Goal: Task Accomplishment & Management: Manage account settings

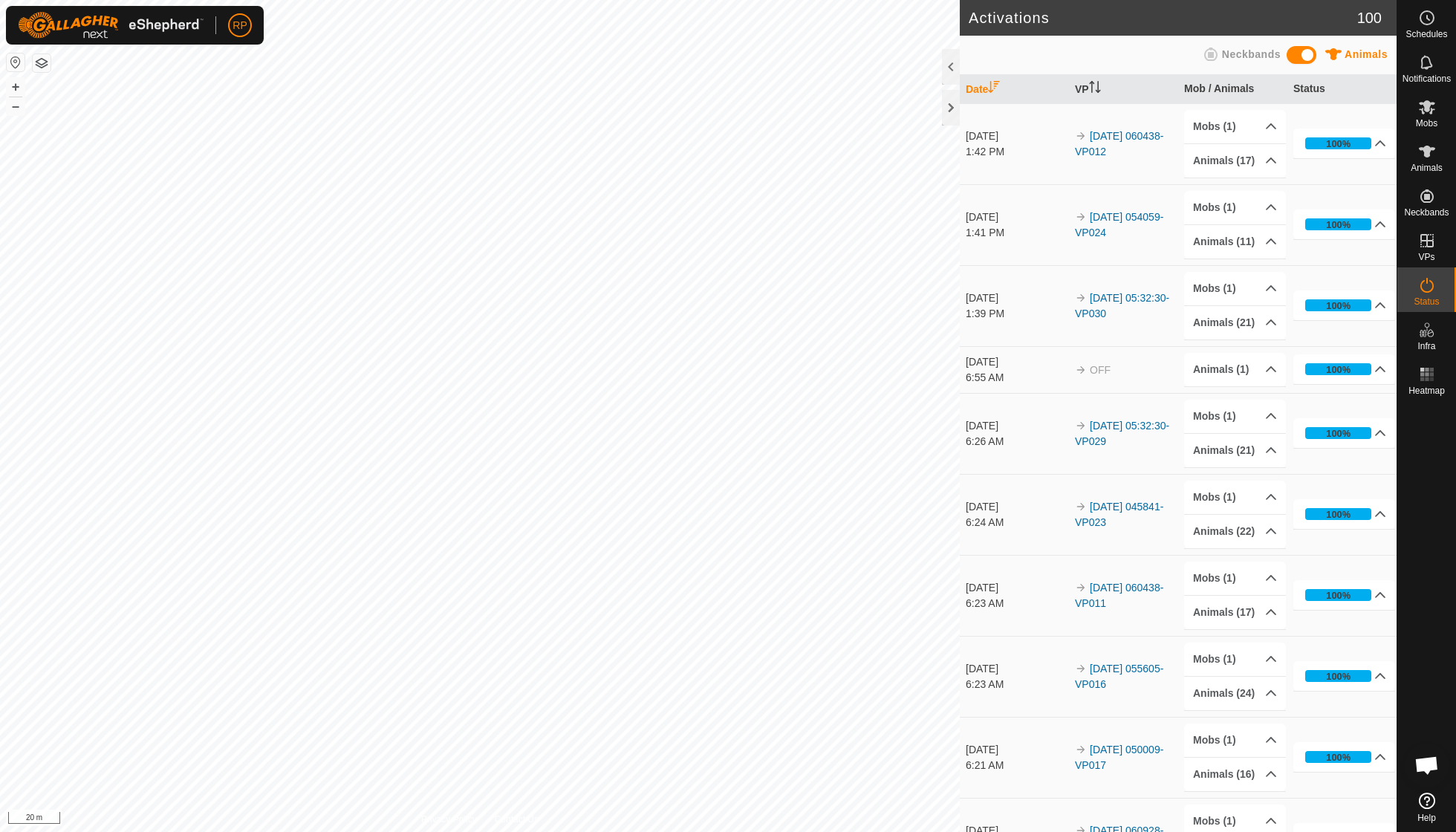
scroll to position [127, 0]
click at [1427, 114] on icon at bounding box center [1428, 108] width 18 height 18
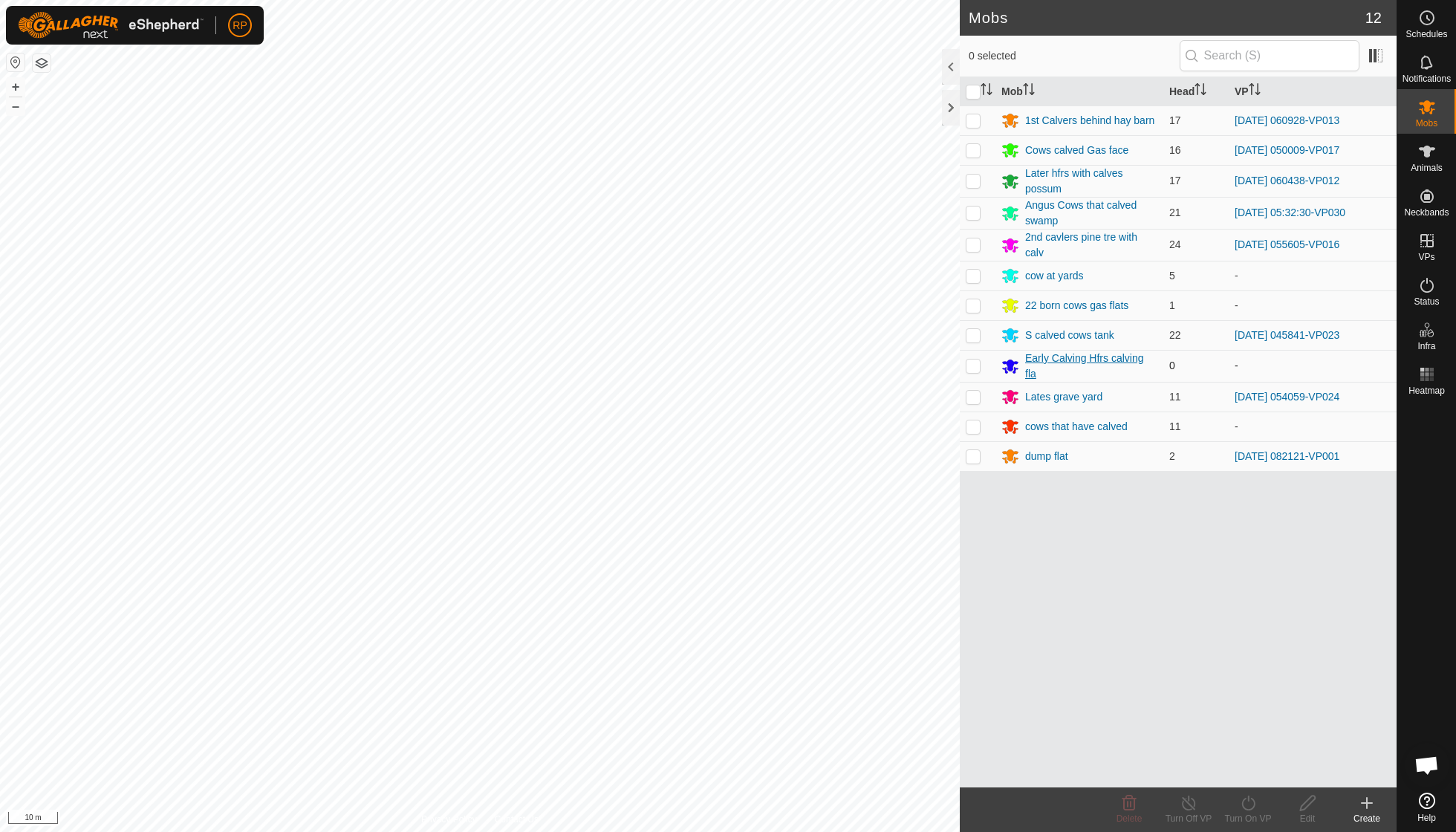
click at [1074, 357] on div "Early Calving Hfrs calving fla" at bounding box center [1092, 366] width 132 height 32
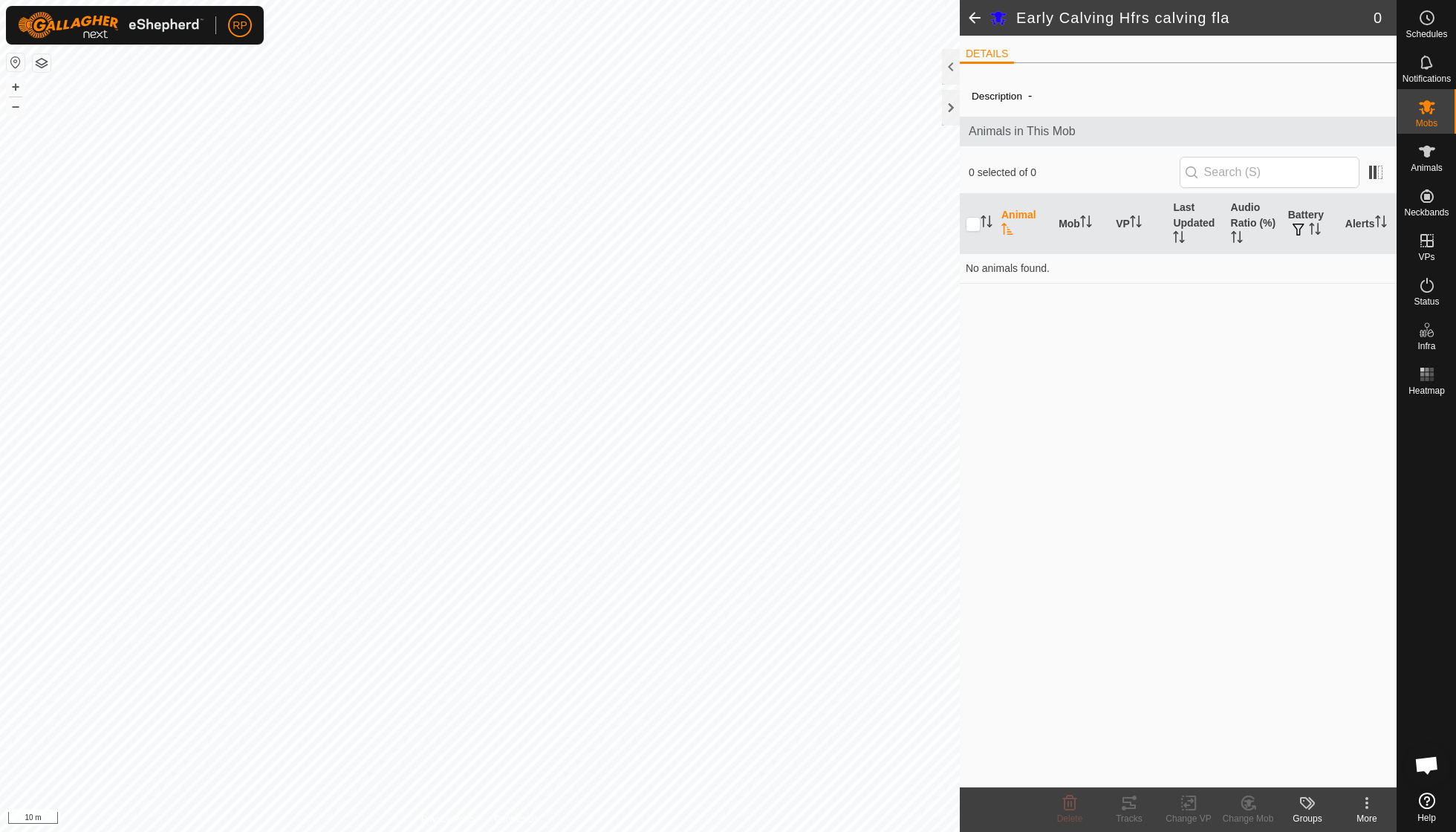
click at [1365, 806] on icon at bounding box center [1367, 803] width 18 height 18
click at [1335, 764] on link "Edit Mob Detail" at bounding box center [1322, 769] width 147 height 30
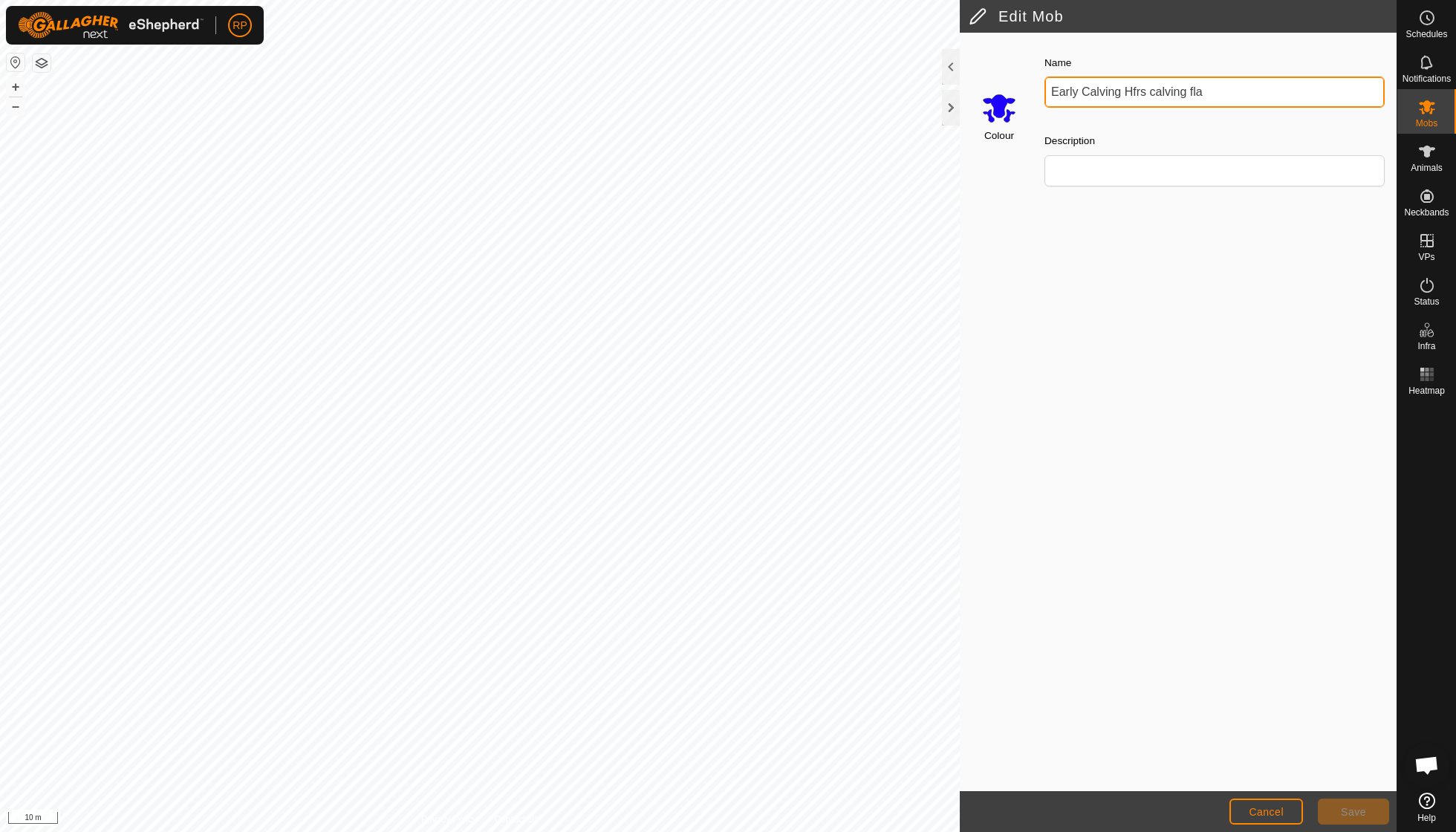
click at [1207, 87] on input "Early Calving Hfrs calving fla" at bounding box center [1215, 92] width 341 height 32
type input "E"
type input "Angus Cows gas face"
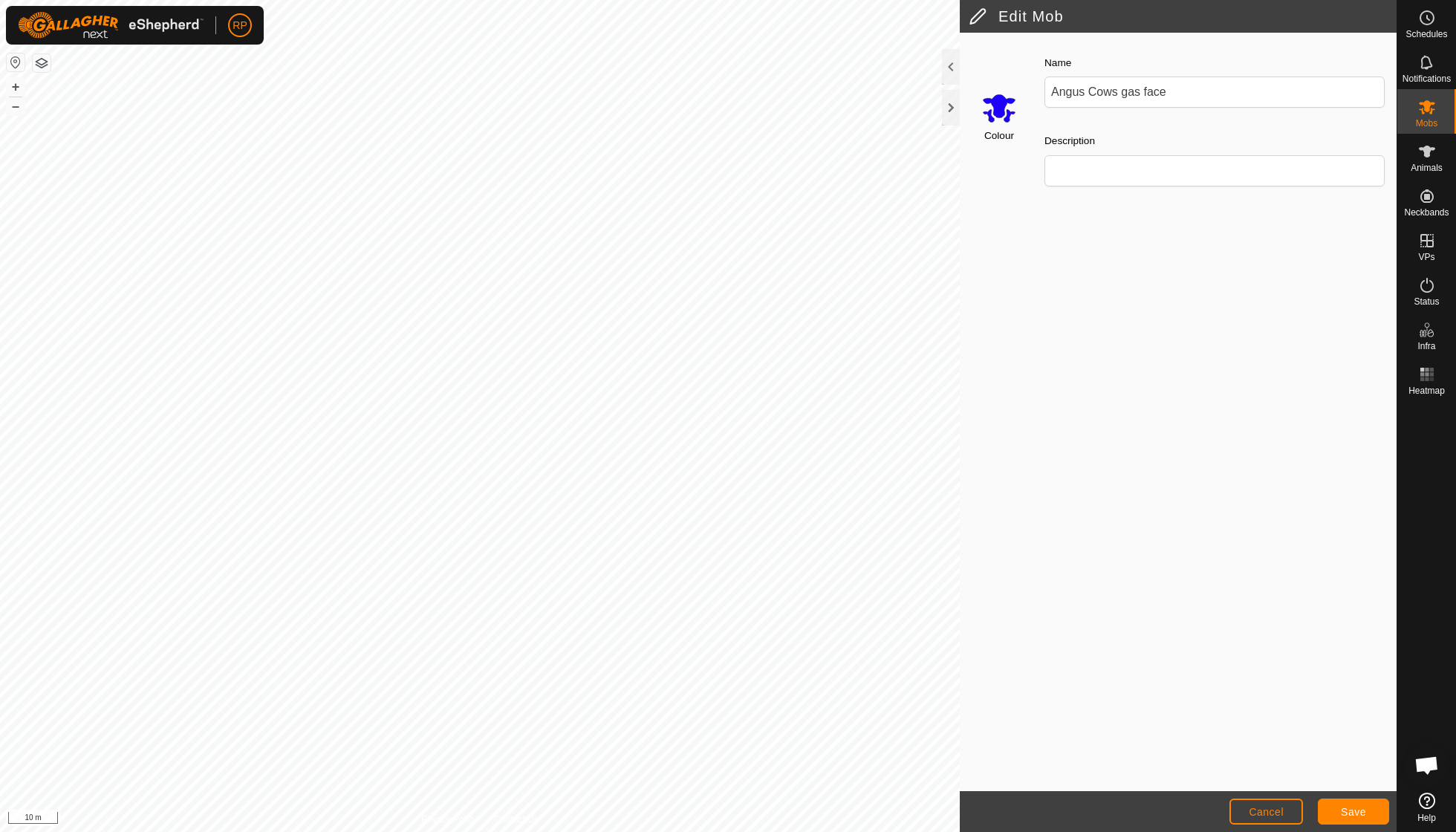
click at [1359, 816] on span "Save" at bounding box center [1354, 811] width 25 height 12
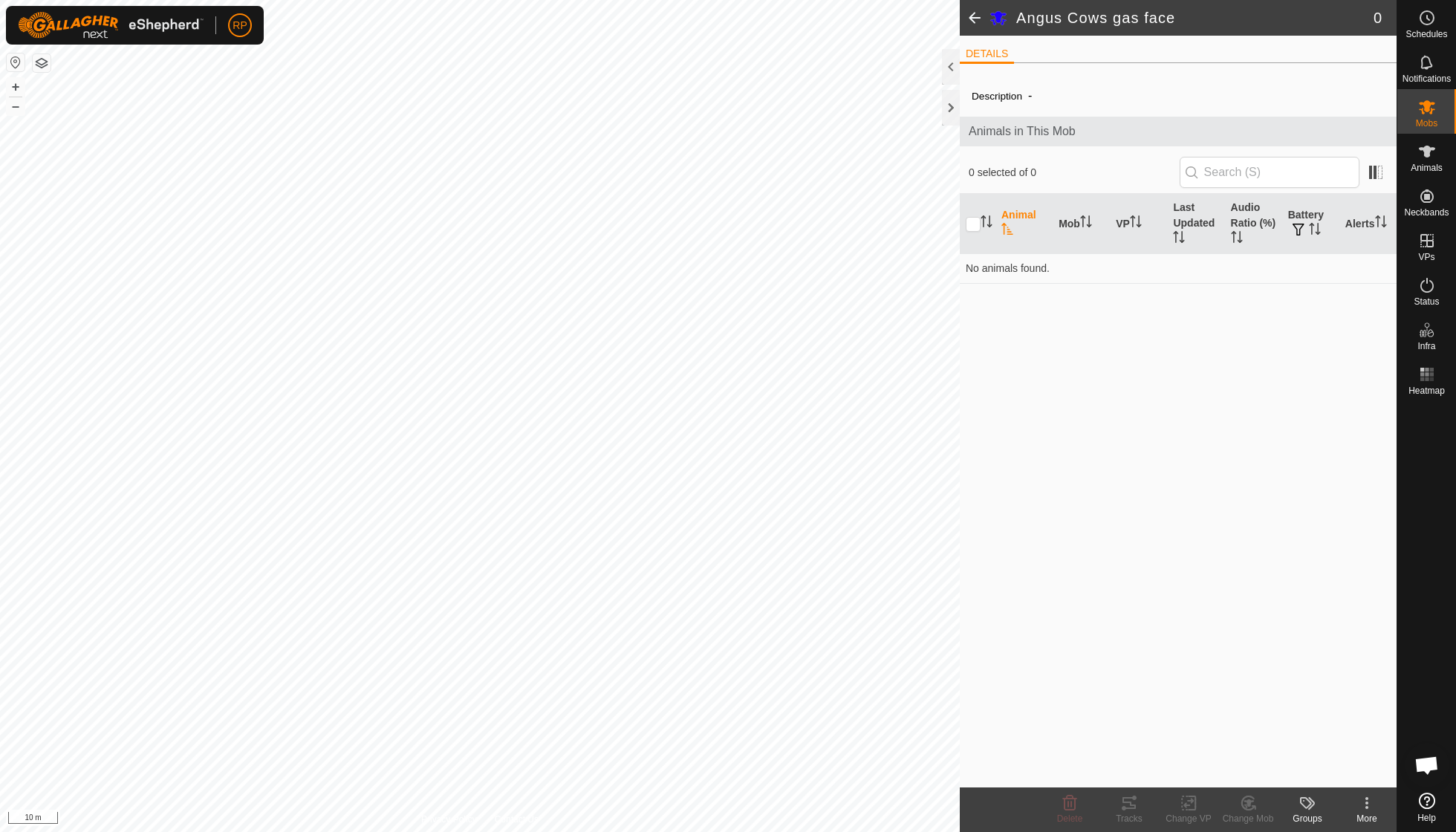
click at [975, 21] on span at bounding box center [974, 17] width 30 height 35
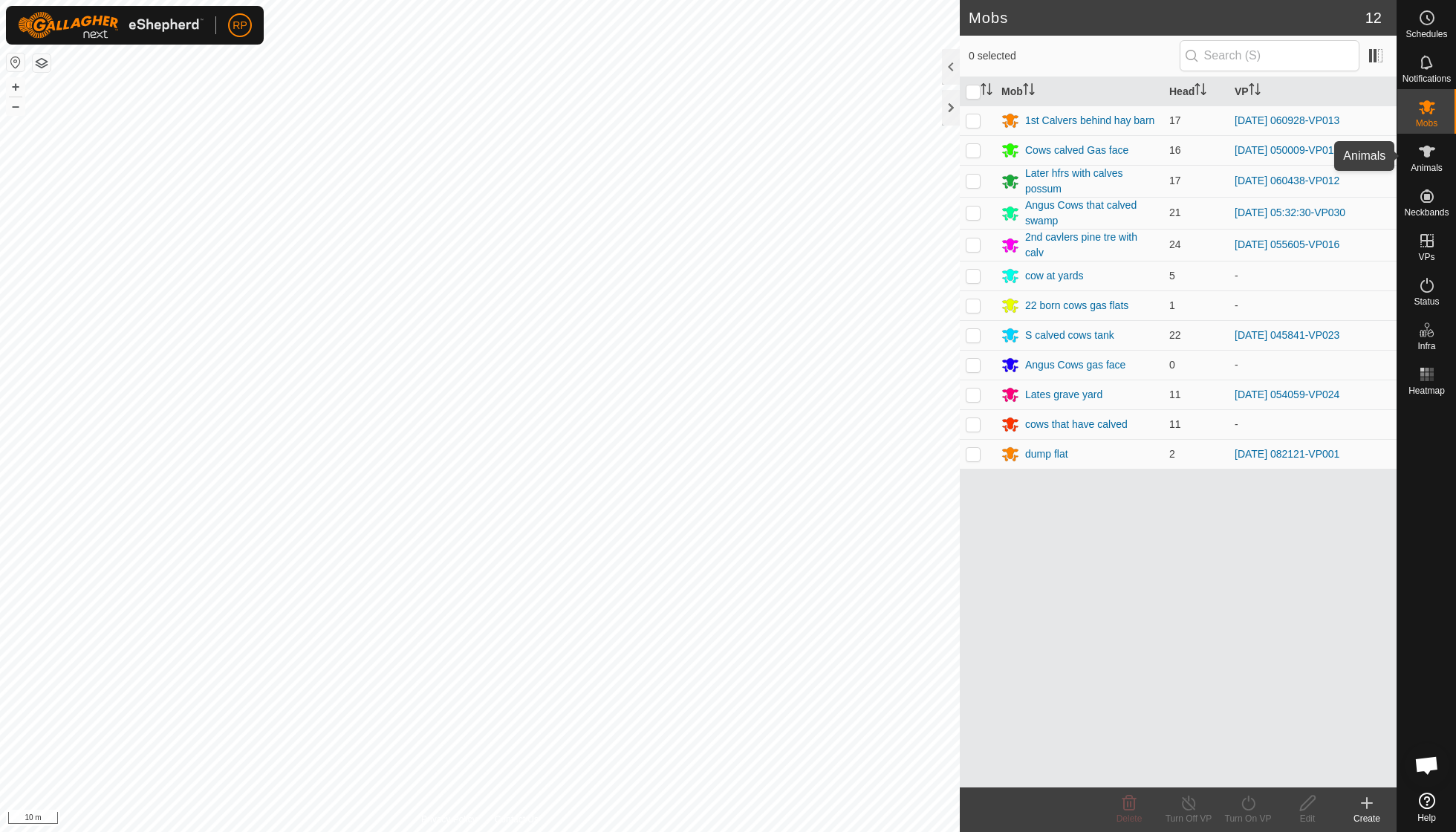
click at [1422, 156] on icon at bounding box center [1428, 152] width 18 height 18
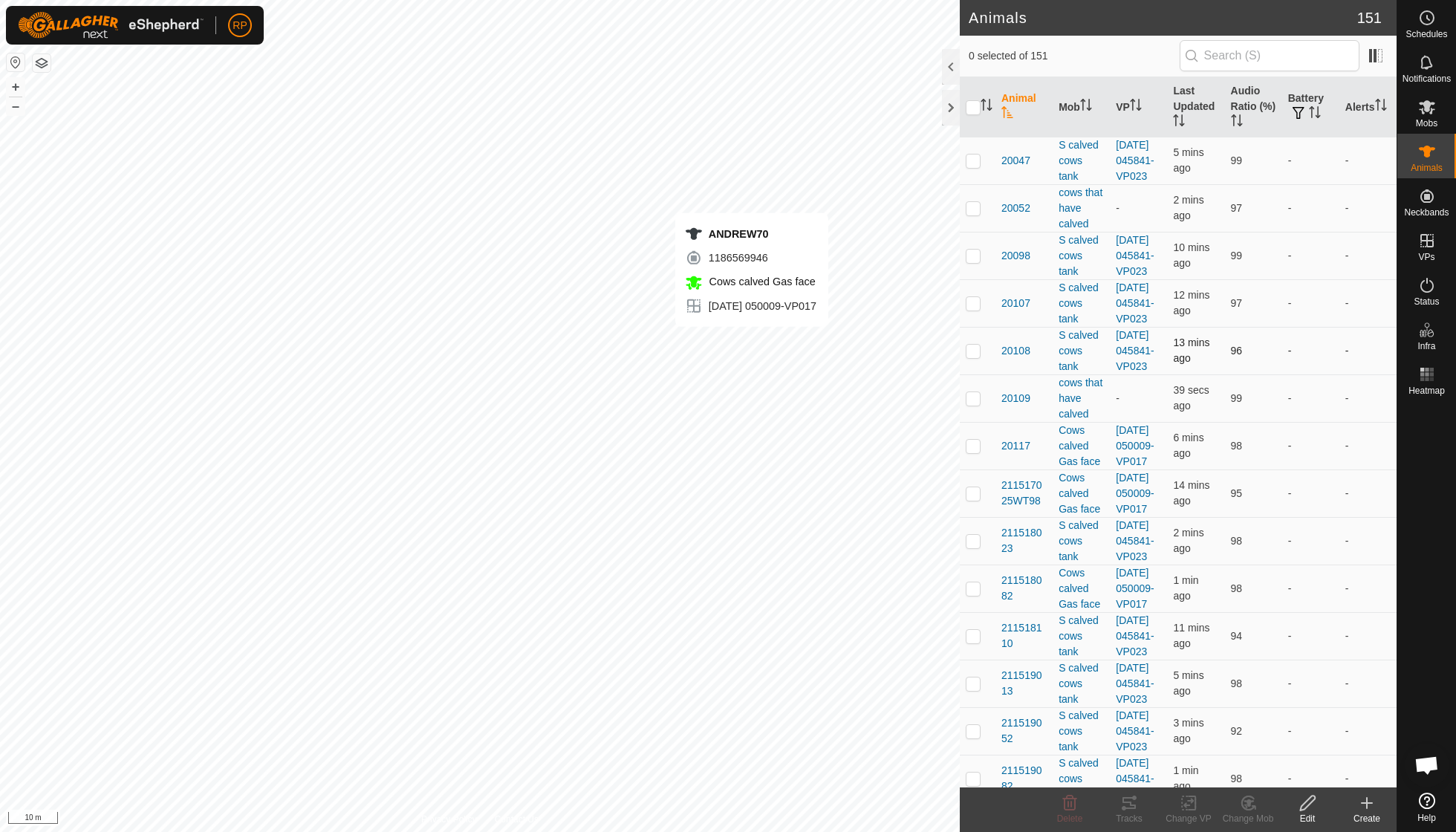
checkbox input "true"
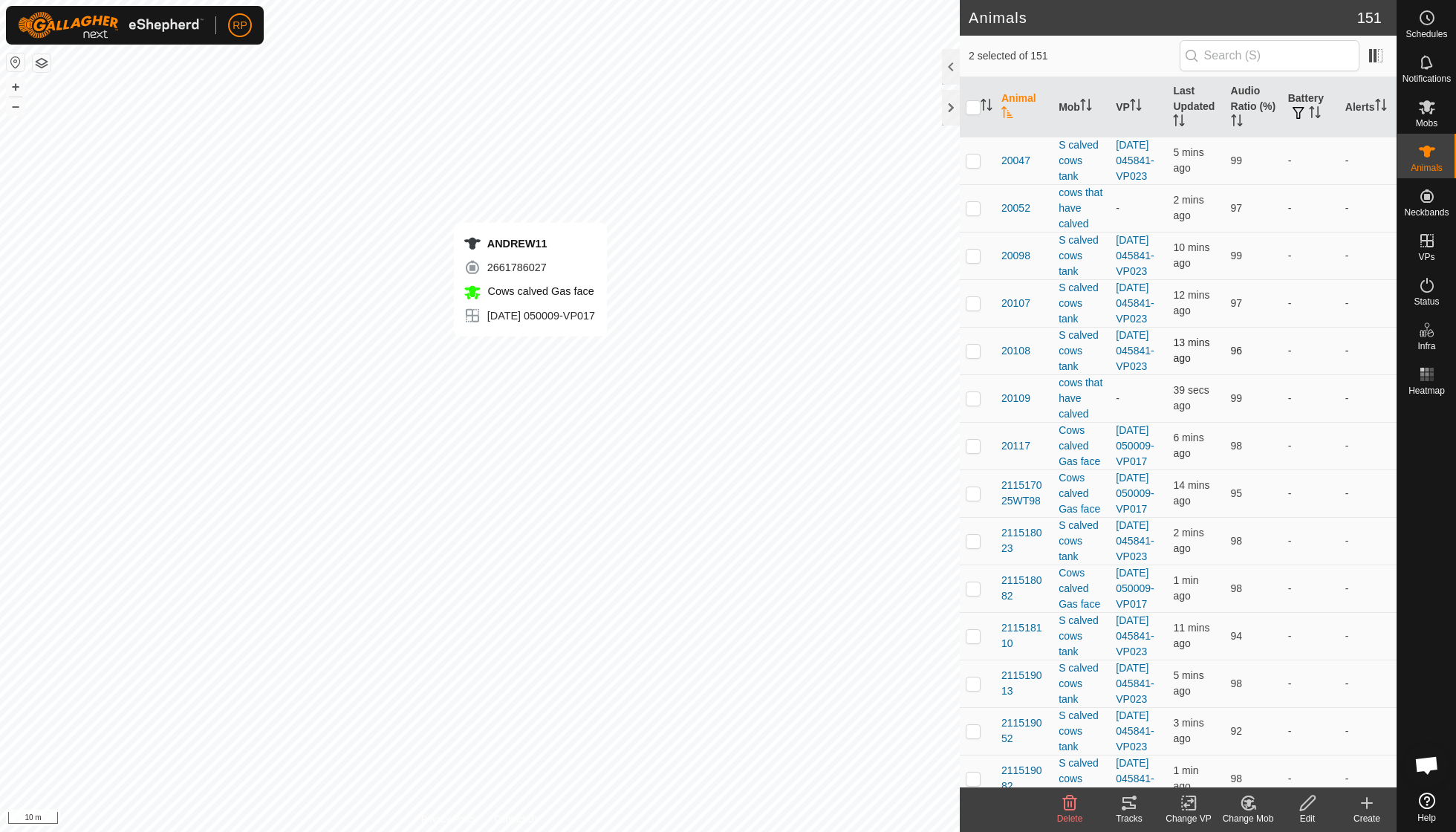
checkbox input "true"
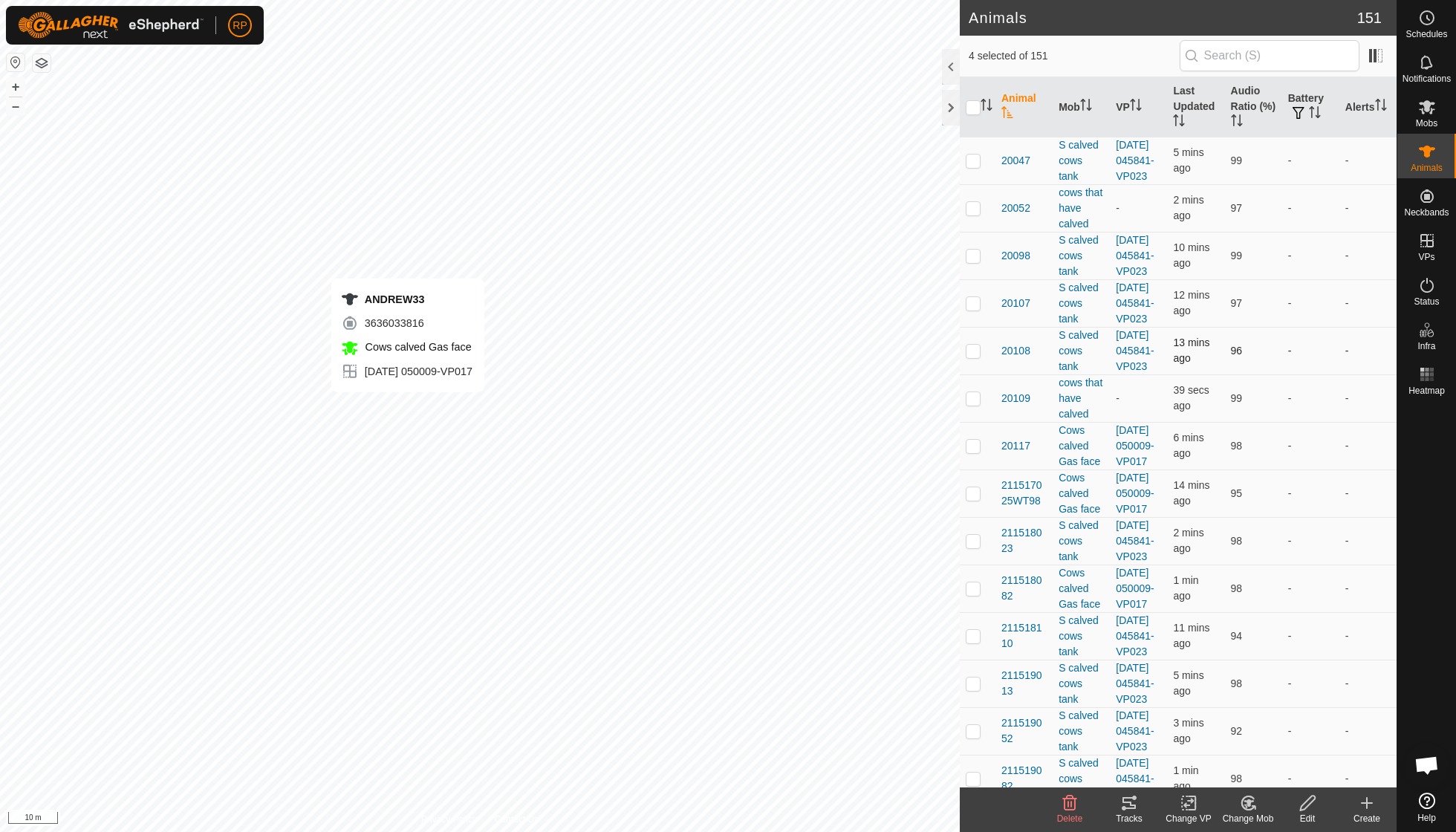
checkbox input "true"
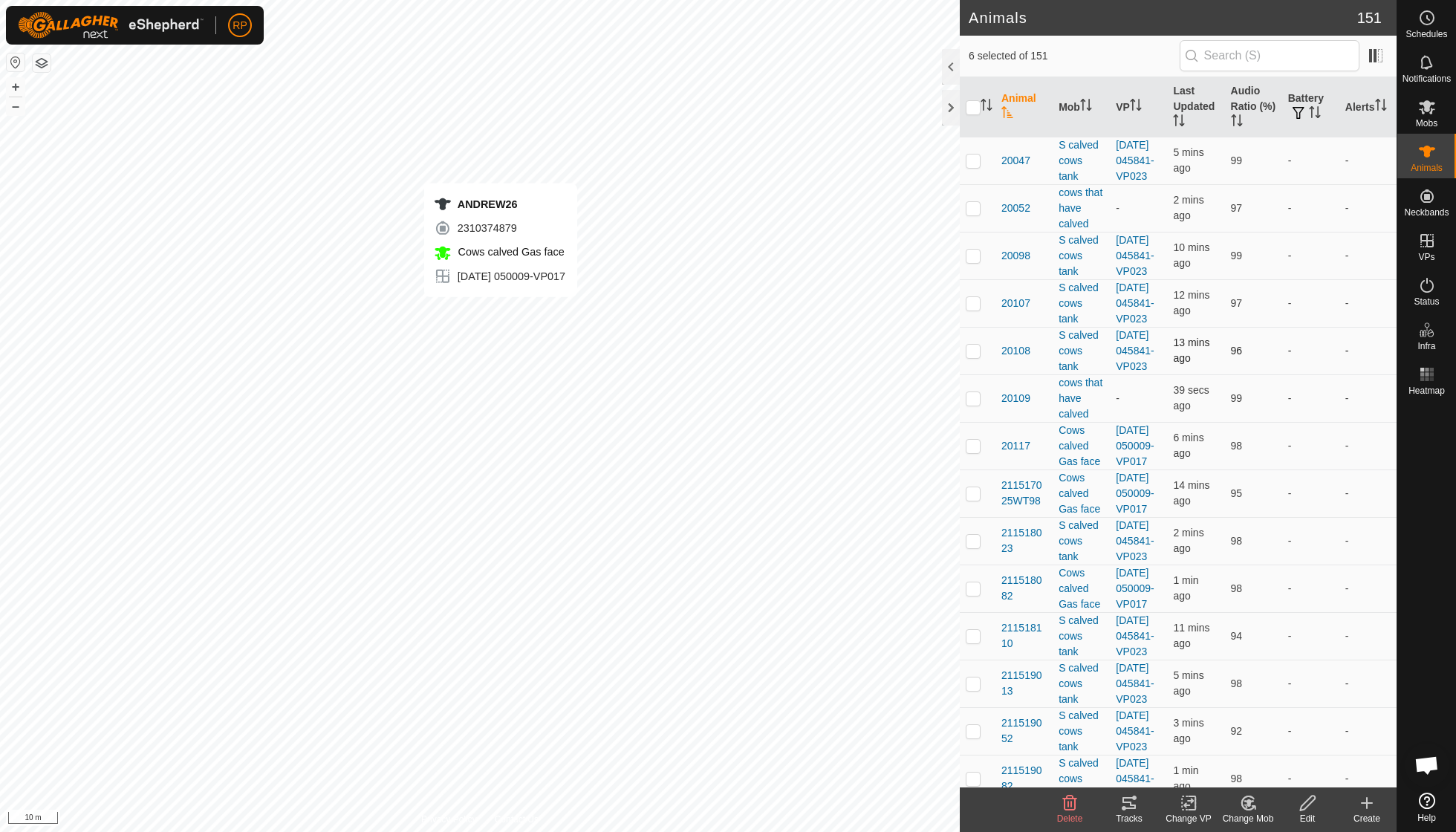
checkbox input "true"
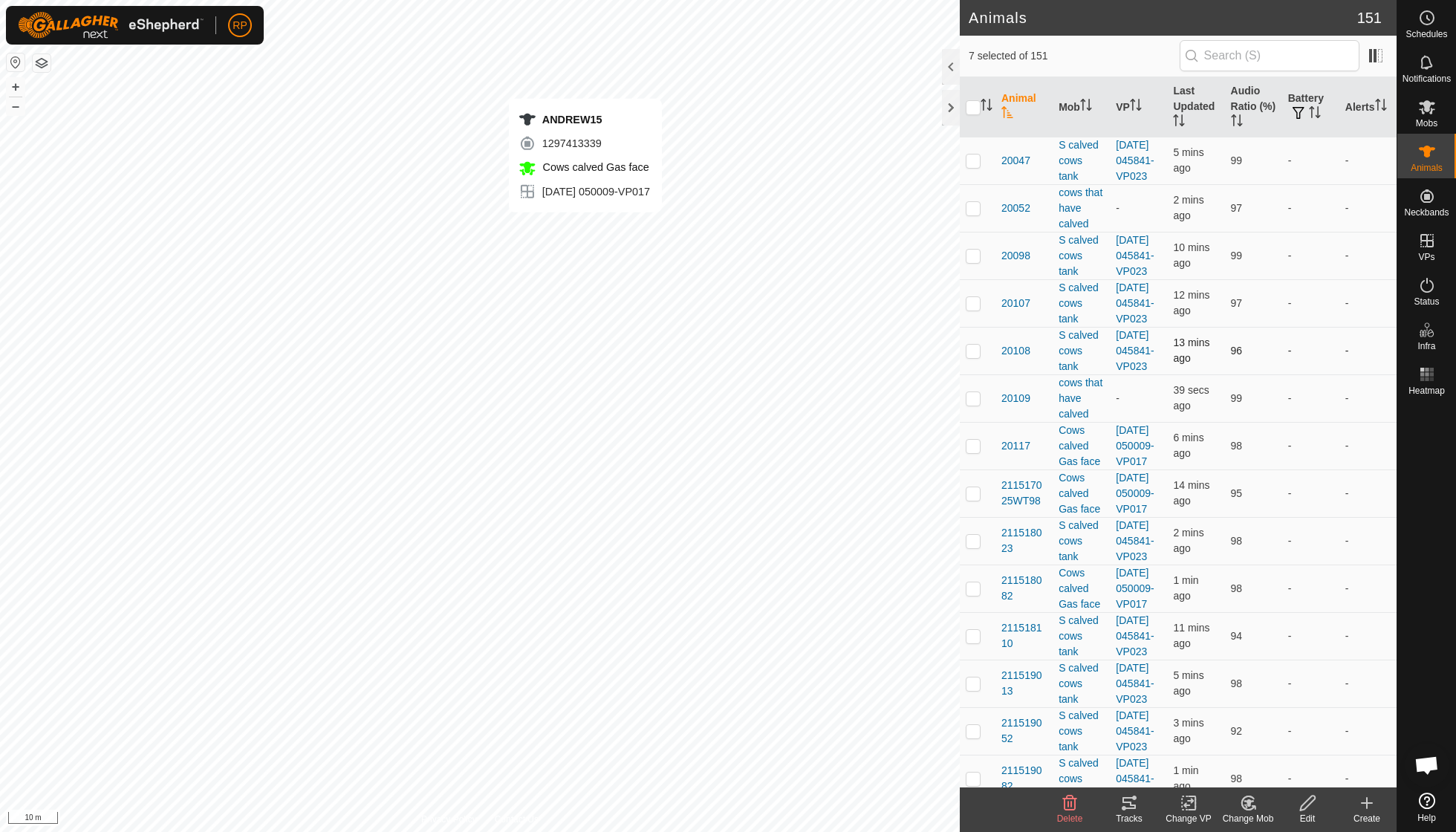
checkbox input "true"
click at [1245, 805] on icon at bounding box center [1245, 806] width 4 height 5
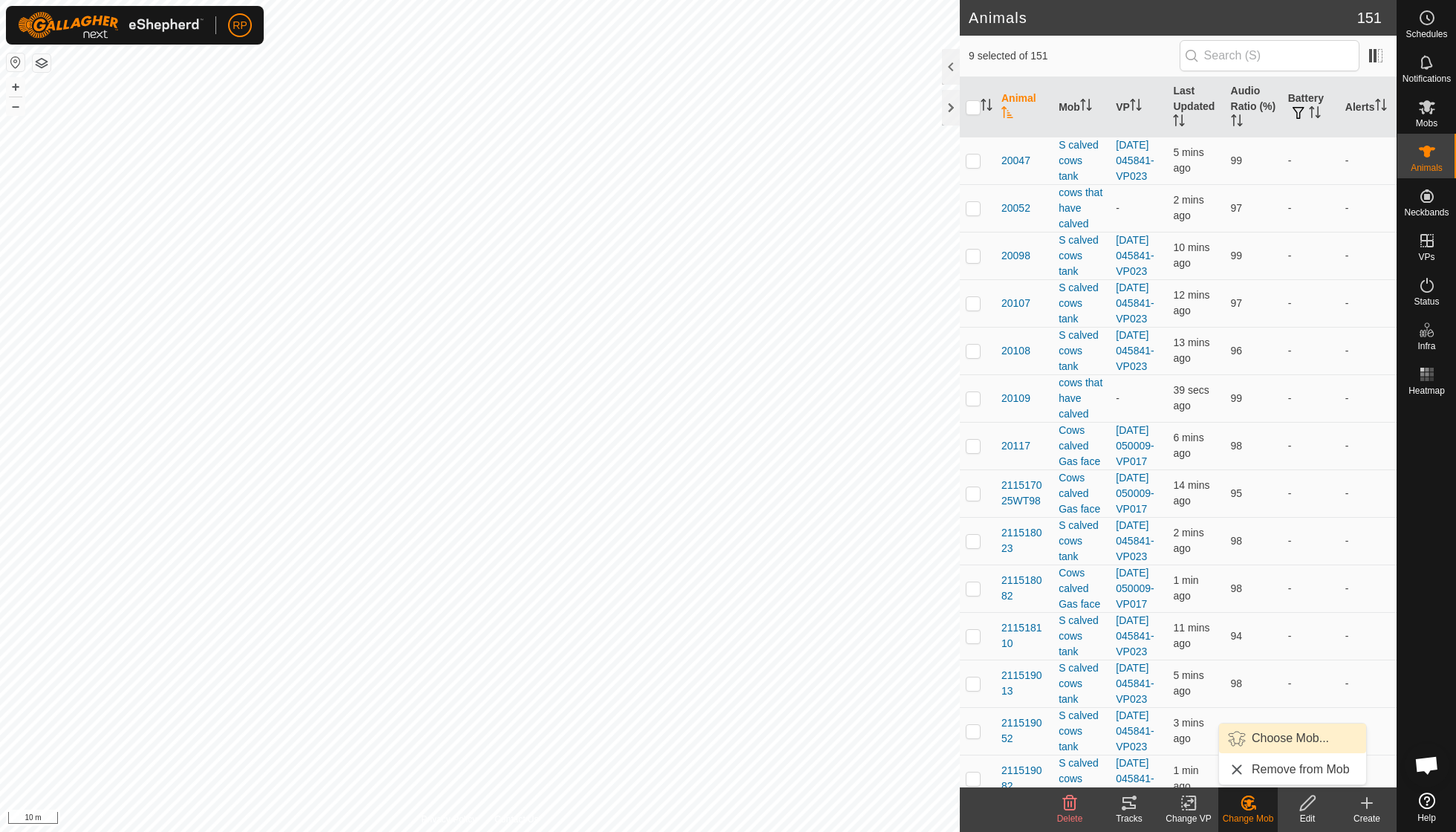
click at [1260, 743] on link "Choose Mob..." at bounding box center [1292, 738] width 147 height 30
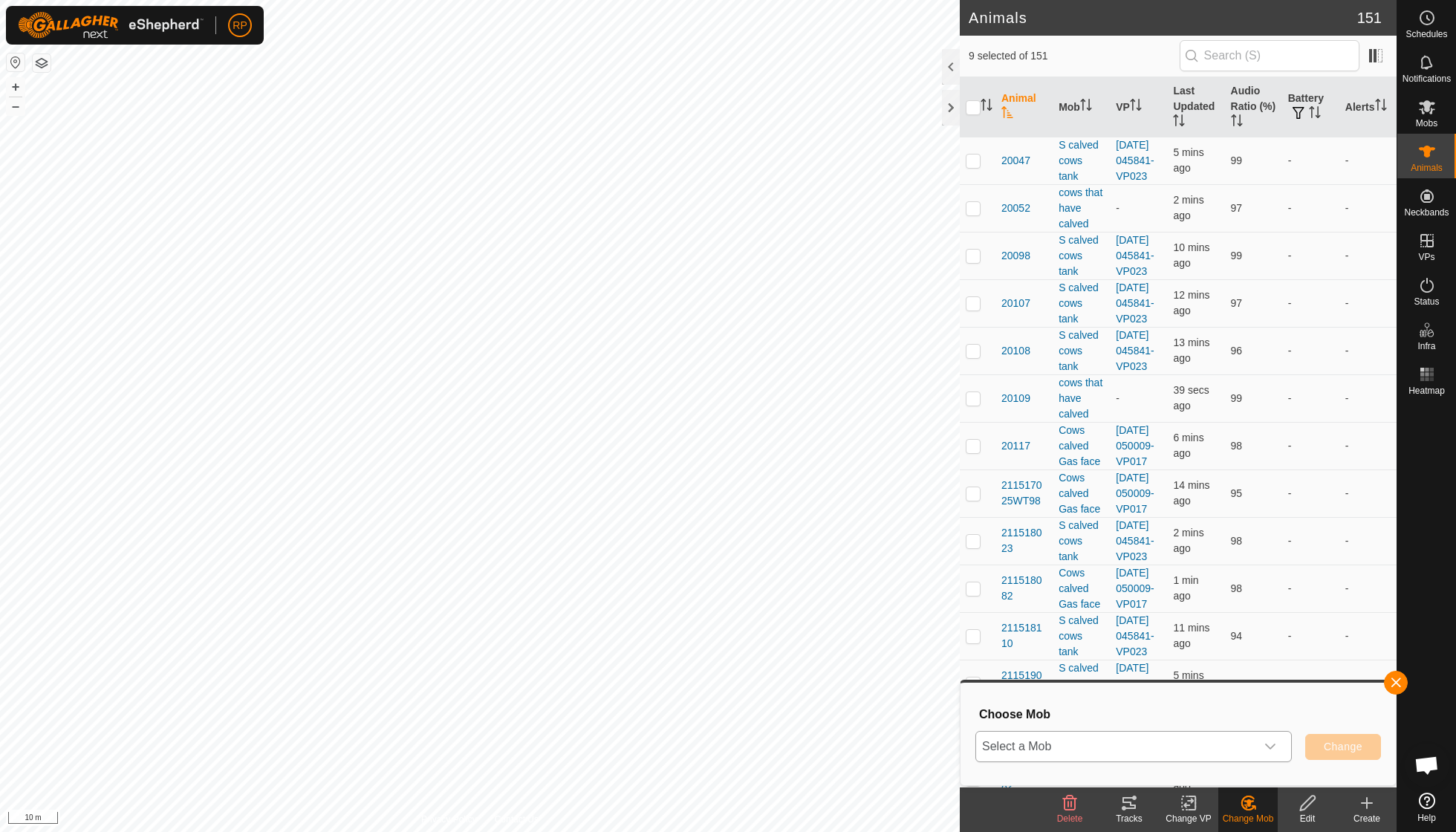
click at [1273, 749] on icon "dropdown trigger" at bounding box center [1270, 746] width 12 height 12
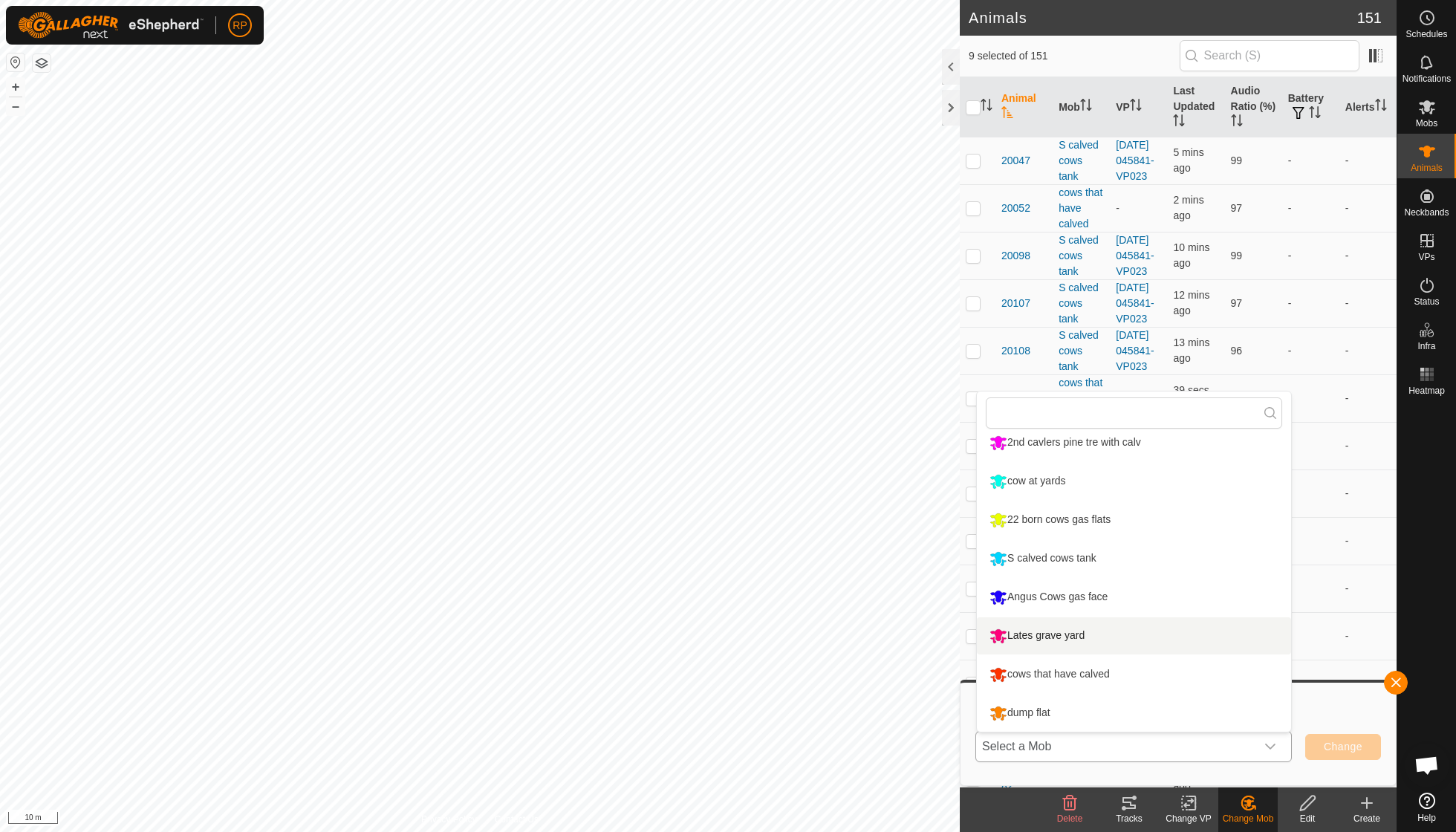
scroll to position [143, 0]
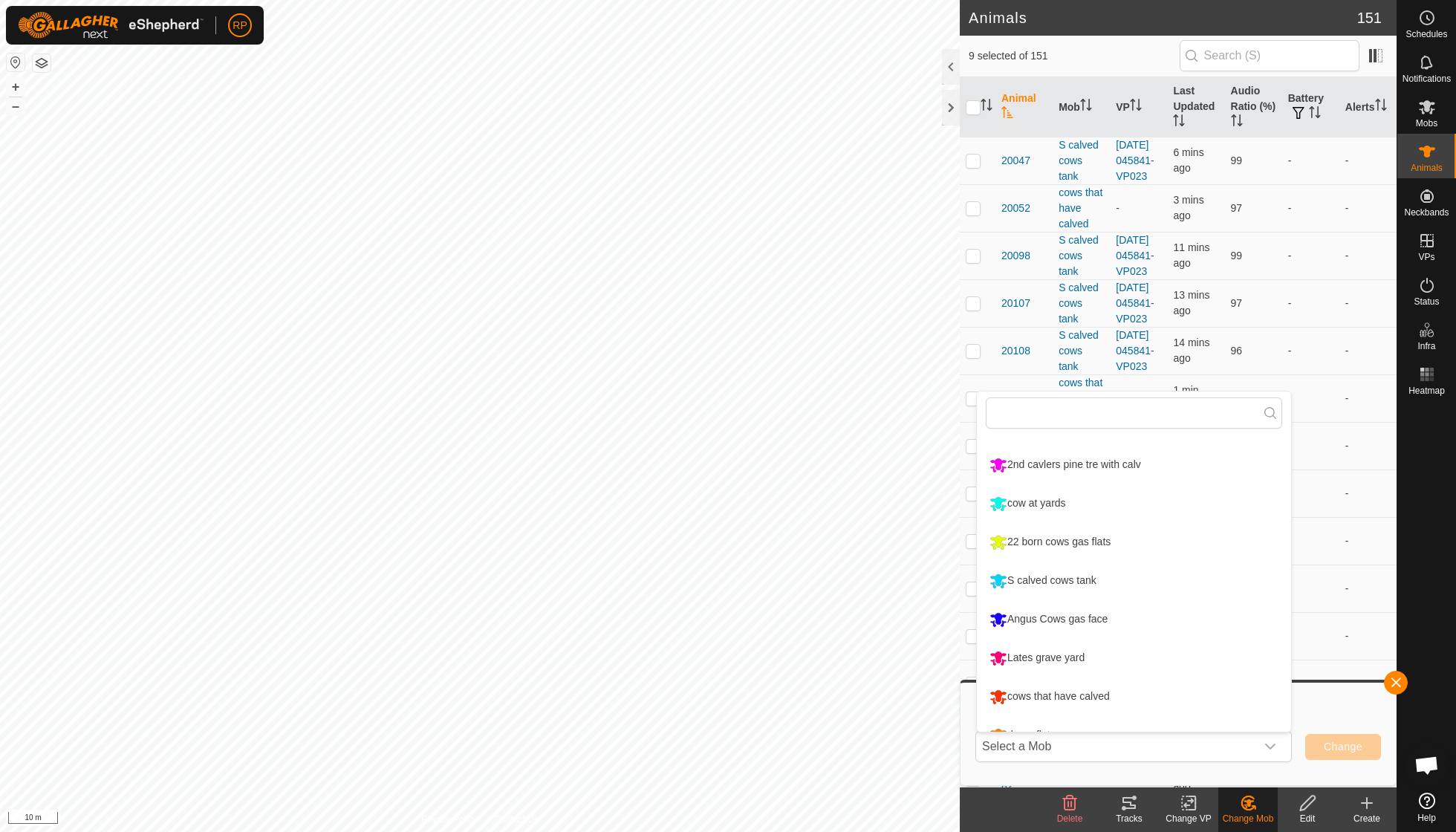
click at [1192, 812] on div "Change VP" at bounding box center [1189, 818] width 60 height 14
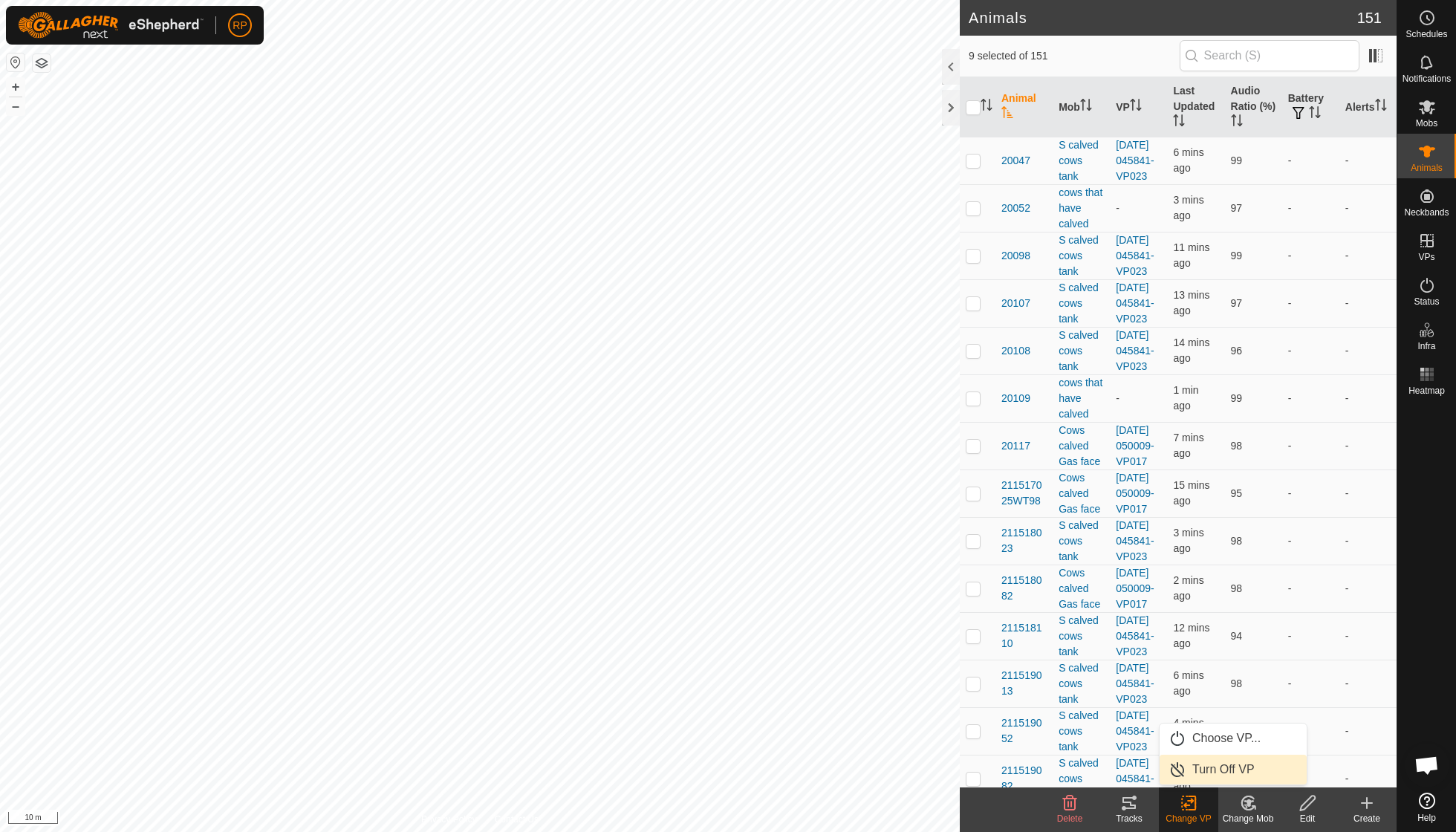
click at [1210, 775] on link "Turn Off VP" at bounding box center [1233, 769] width 147 height 30
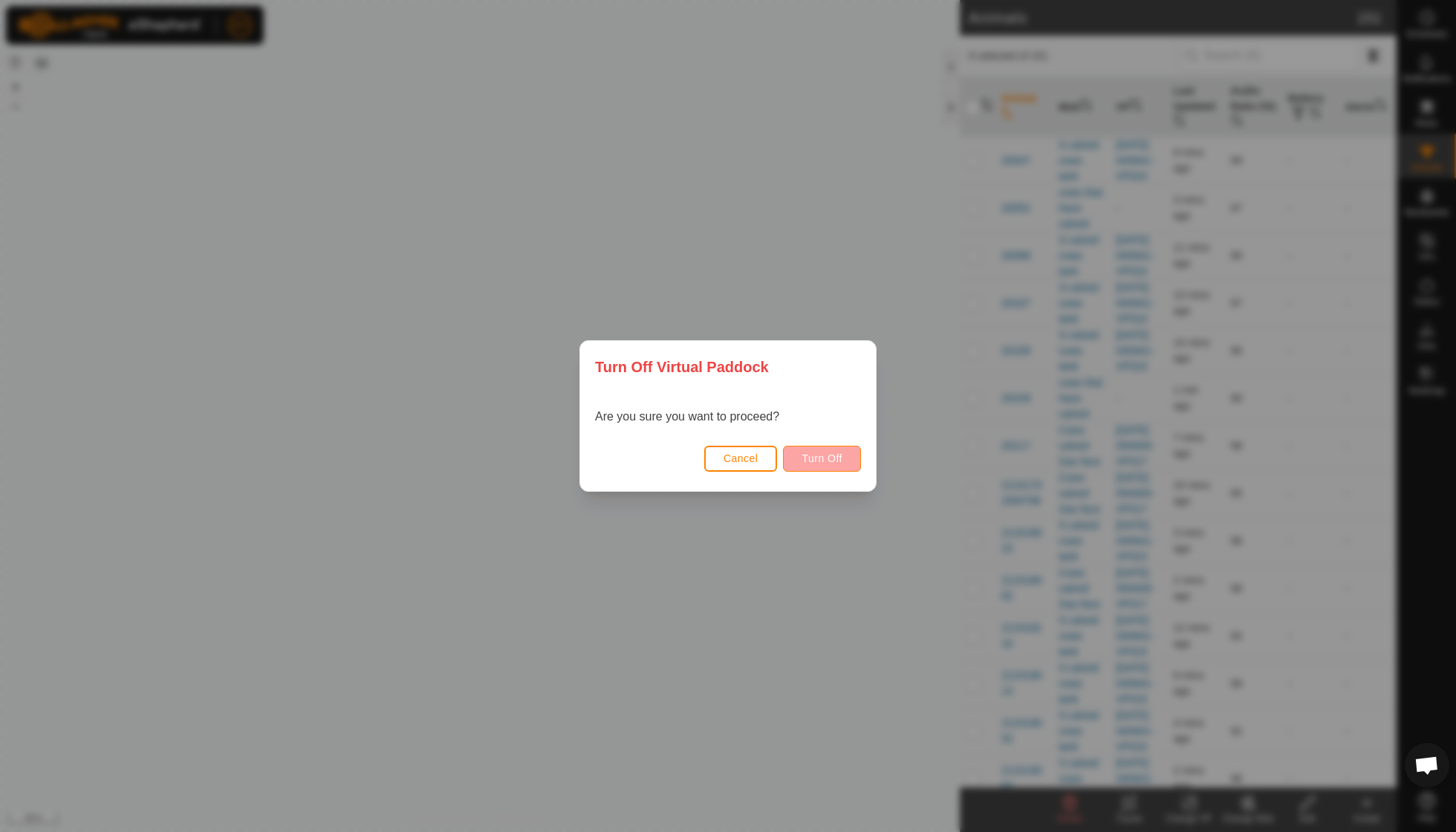
click at [821, 457] on span "Turn Off" at bounding box center [822, 458] width 41 height 12
